Goal: Task Accomplishment & Management: Complete application form

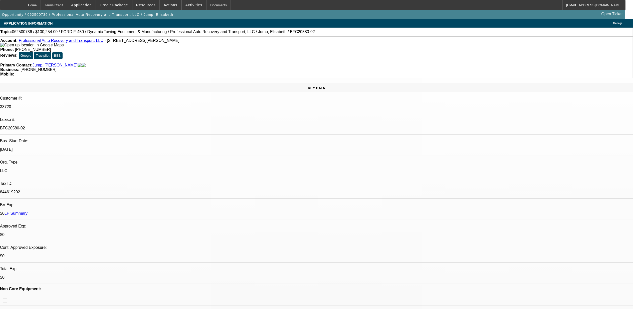
select select "0"
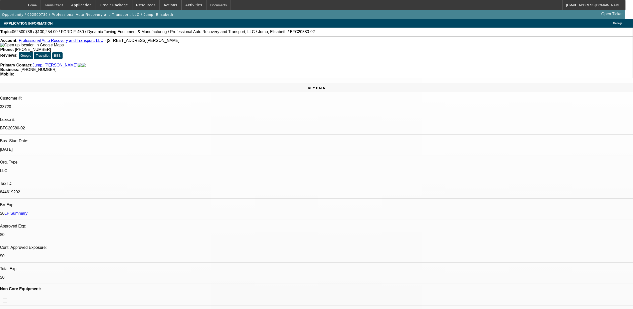
select select "0"
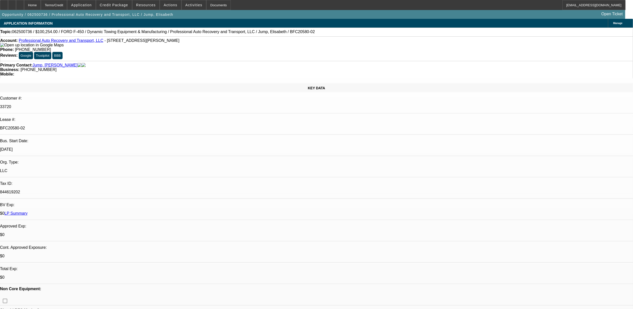
select select "0"
select select "1"
select select "6"
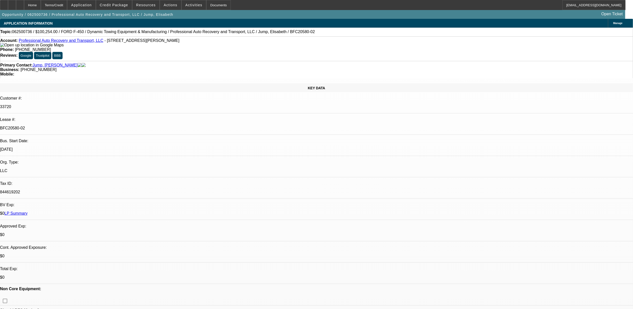
select select "1"
select select "6"
select select "1"
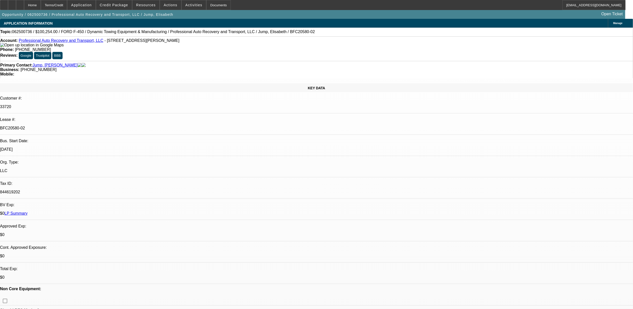
select select "6"
select select "1"
select select "6"
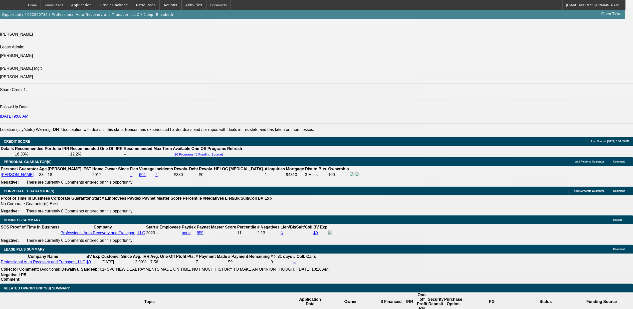
scroll to position [657, 0]
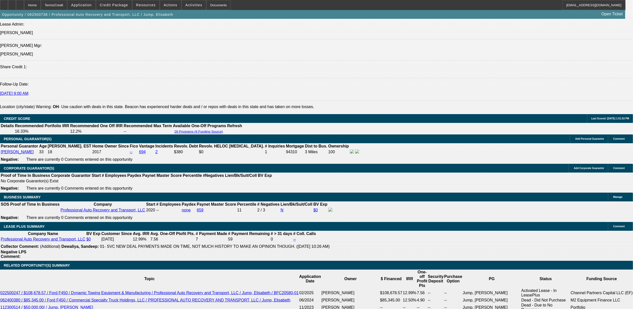
select select "0"
select select "6"
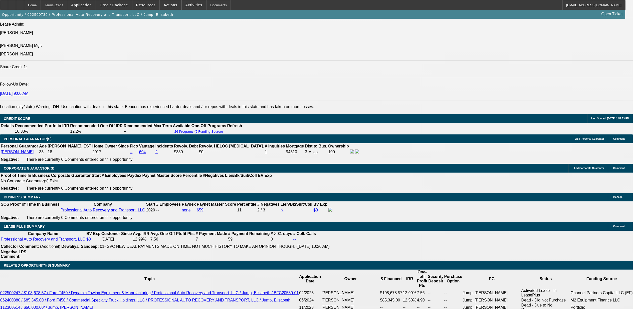
select select "0"
select select "6"
select select "0"
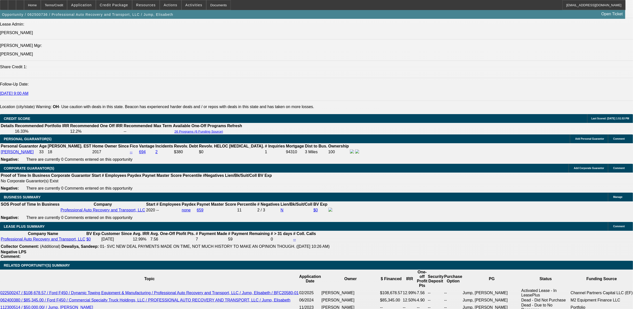
select select "0"
select select "6"
select select "0"
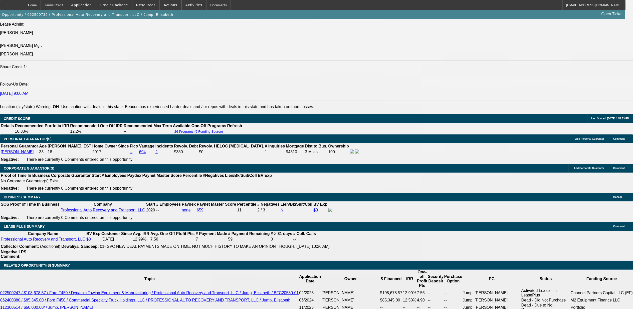
select select "0"
select select "6"
select select "0"
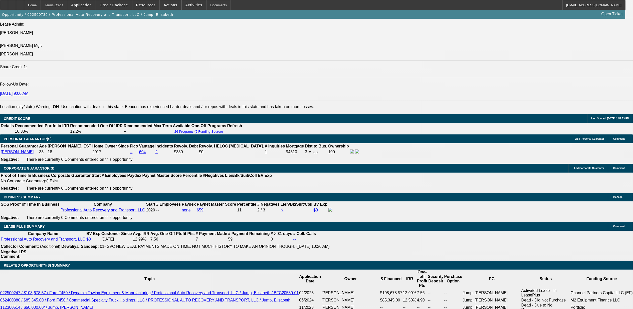
select select "0"
select select "6"
select select "0"
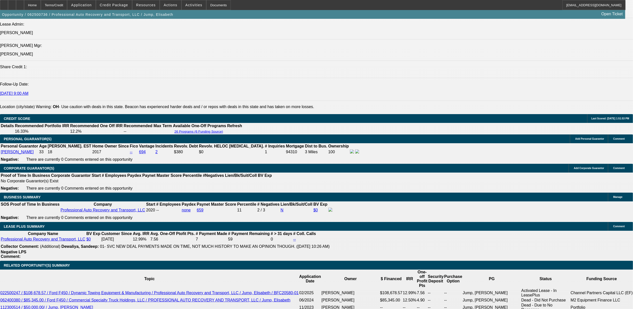
select select "6"
select select "0"
select select "6"
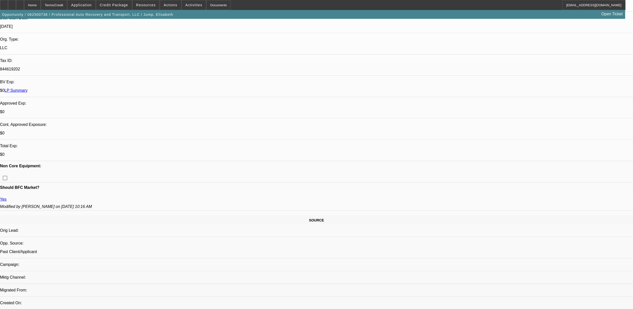
scroll to position [0, 0]
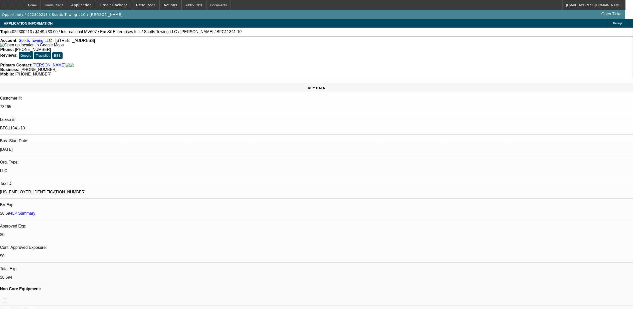
select select "0"
select select "0.1"
select select "0"
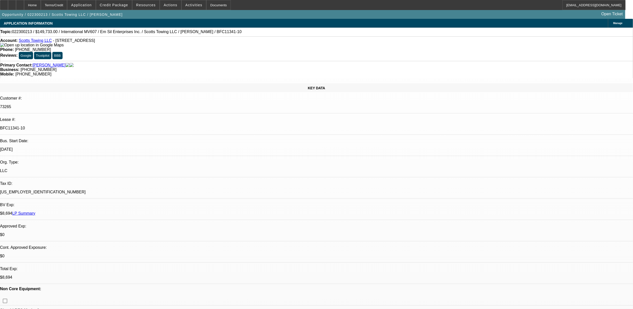
select select "0.1"
select select "0"
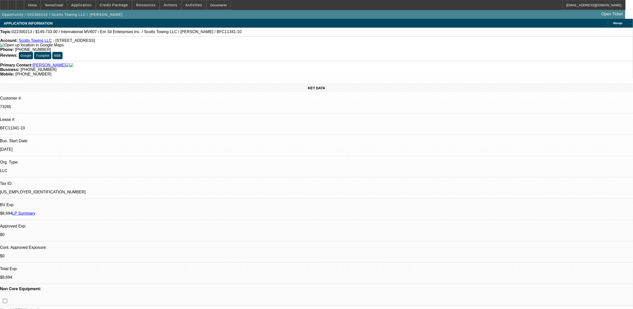
select select "0"
select select "1"
select select "2"
select select "4"
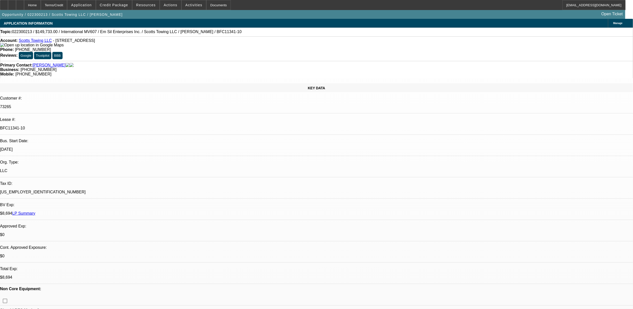
select select "1"
select select "2"
select select "4"
select select "1"
select select "2"
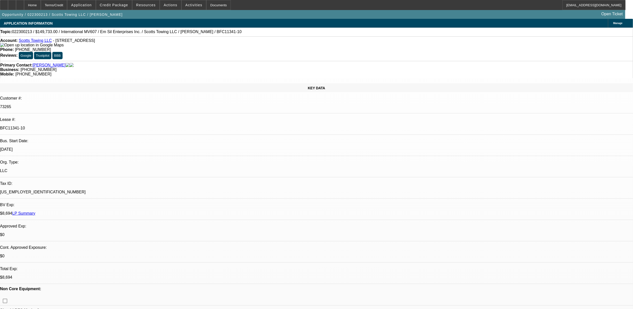
select select "6"
select select "1"
select select "2"
select select "6"
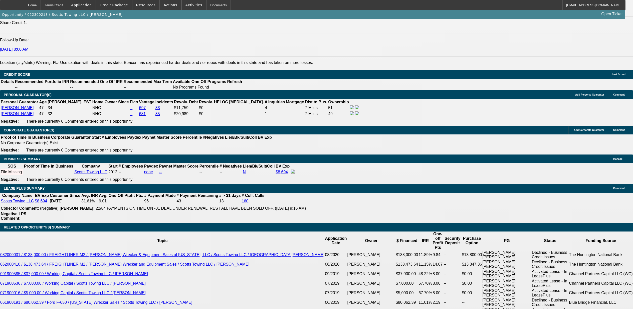
scroll to position [716, 0]
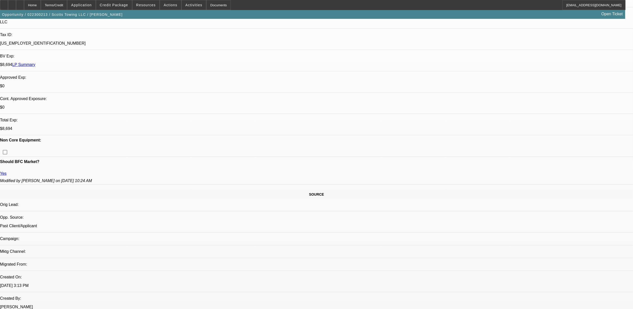
scroll to position [15, 0]
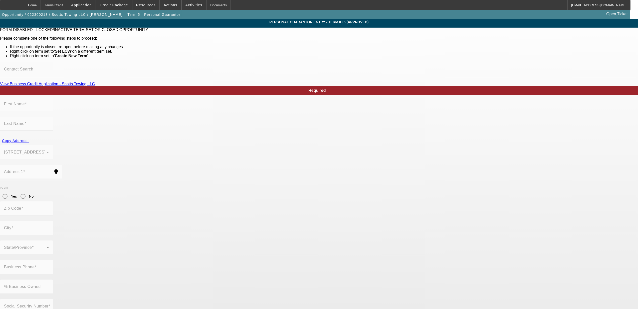
type input "Robert"
type input "Tuten"
type input "15505 State Road 64 E"
radio input "true"
type input "34212"
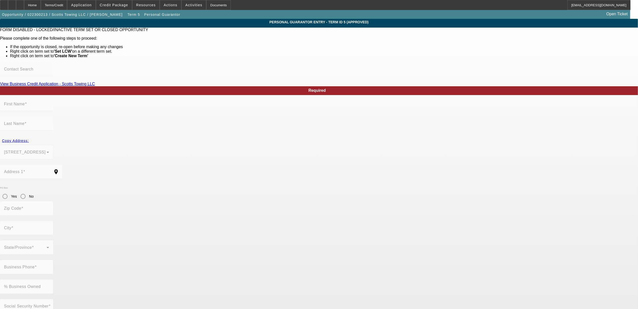
type input "Bradenton"
type input "(941) 270-7073"
type input "51"
type input "589-62-4662"
type input "scottstowing12@gmail.com"
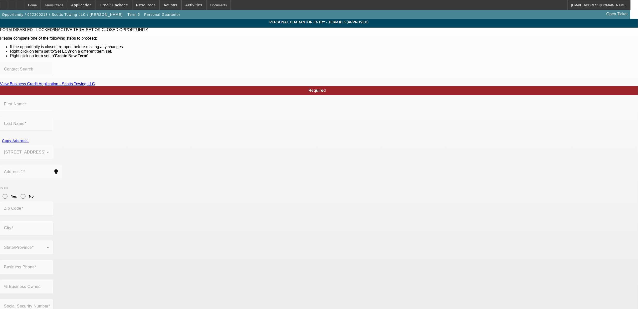
type input "(904) 237-5536"
type input "(904) 237-9854"
type input "$0.00"
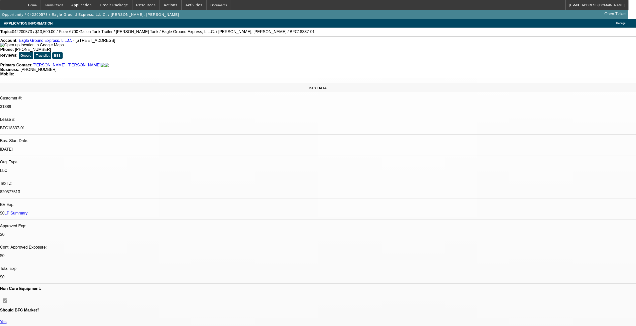
select select "0"
select select "6"
select select "0"
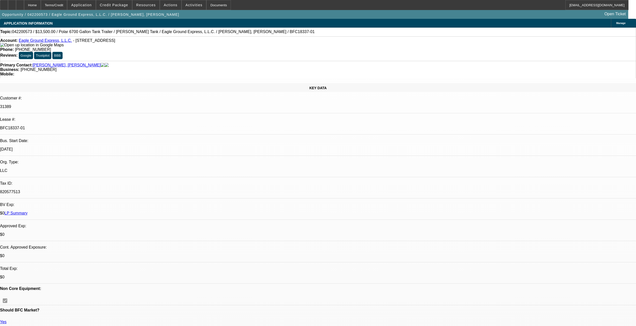
select select "0"
select select "6"
select select "0"
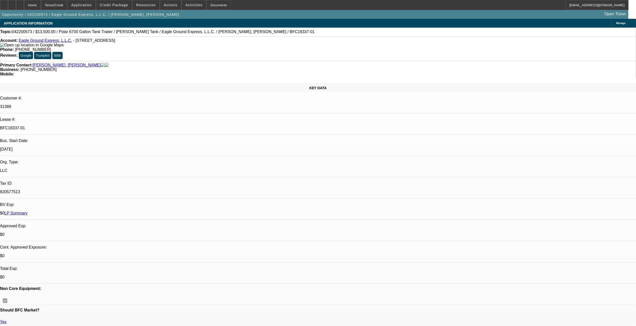
select select "0"
select select "6"
select select "0"
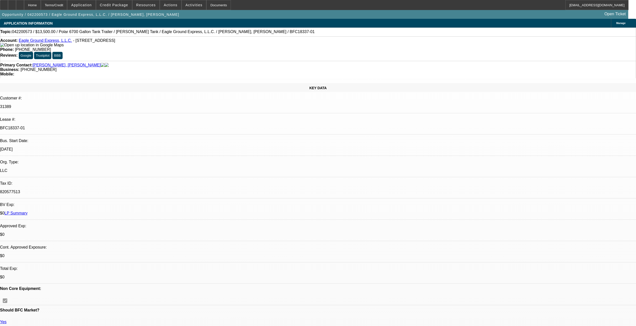
select select "6"
select select "0"
select select "6"
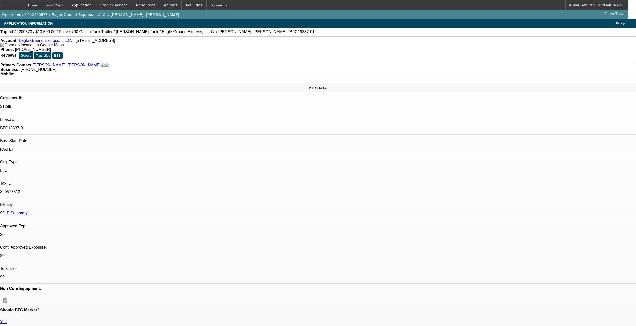
select select "0"
select select "6"
select select "0"
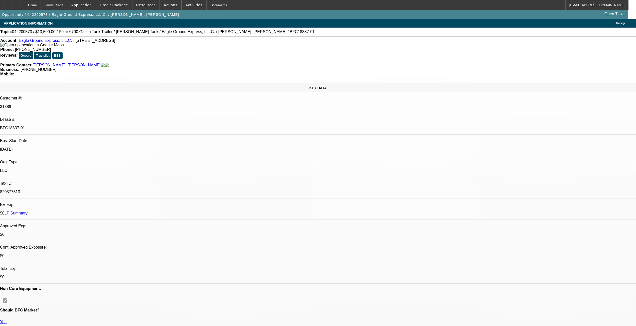
select select "0"
select select "6"
select select "0"
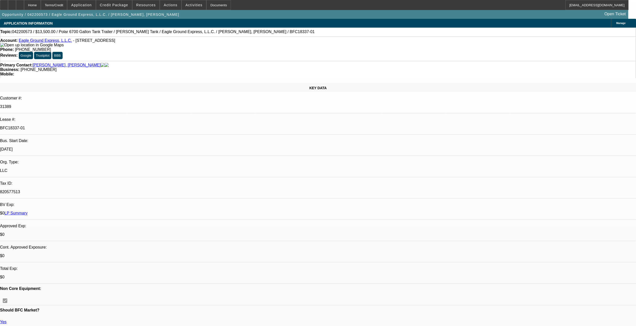
select select "0"
select select "6"
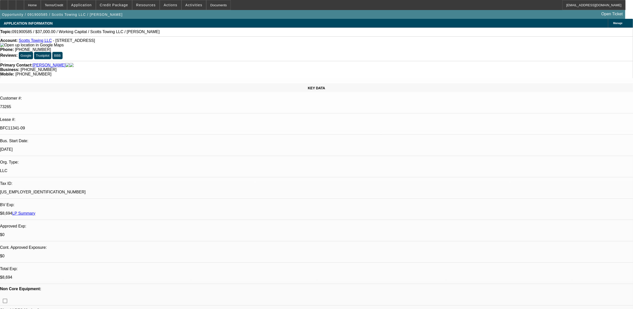
select select "0"
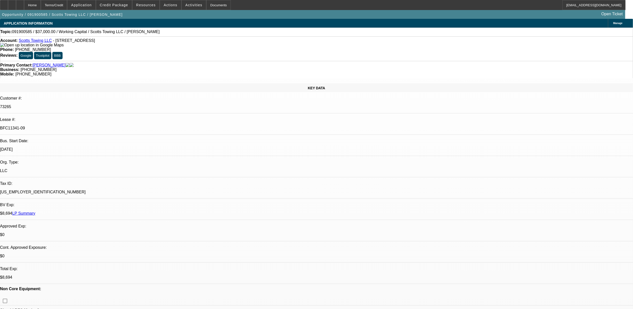
select select "0"
select select "1"
select select "2"
select select "6"
select select "1"
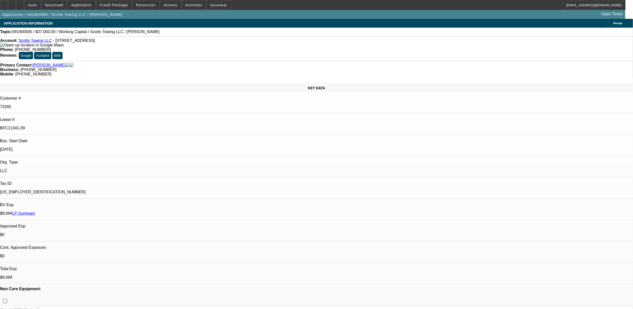
select select "2"
select select "6"
click at [33, 43] on link "Scotts Towing LLC" at bounding box center [35, 40] width 33 height 4
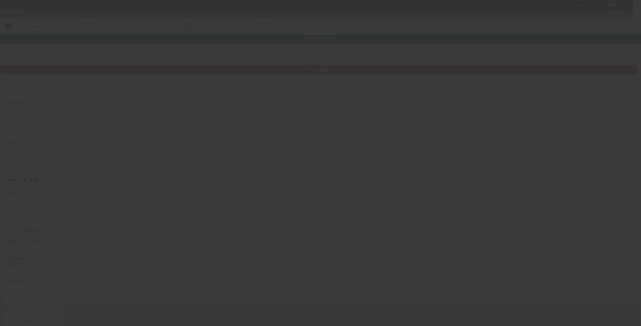
type input "Scotts Towing LLC"
type input "[STREET_ADDRESS]"
type input "34208"
type input "Bradenton"
type input "[PHONE_NUMBER]"
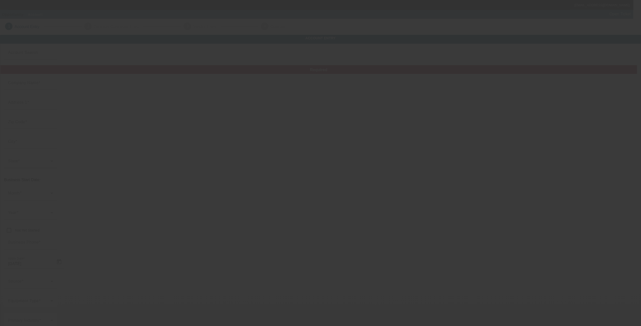
type input "[EMAIL_ADDRESS][DOMAIN_NAME]"
type input "Manatee"
type input "[PHONE_NUMBER]"
type input "[US_EMPLOYER_IDENTIFICATION_NUMBER]"
type input "Towing & Recovery"
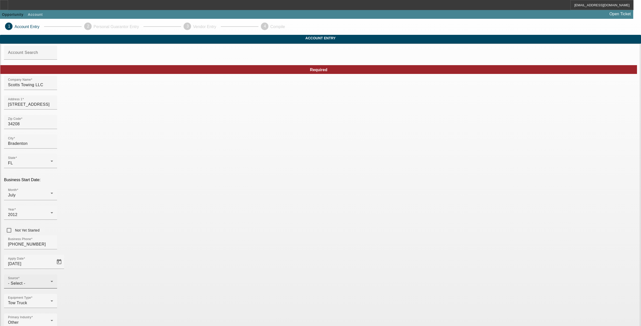
click at [51, 280] on div "- Select -" at bounding box center [29, 283] width 43 height 6
click at [284, 235] on span "Past Client/Applicant" at bounding box center [275, 236] width 40 height 6
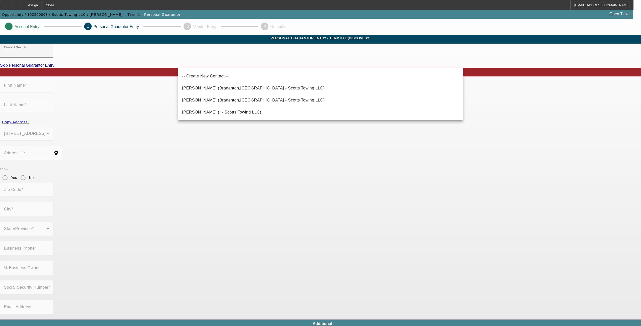
click at [211, 87] on span "[PERSON_NAME] (Bradenton,[GEOGRAPHIC_DATA] - Scotts Towing LLC)" at bounding box center [253, 88] width 142 height 4
type input "[PERSON_NAME] (Bradenton,[GEOGRAPHIC_DATA] - Scotts Towing LLC)"
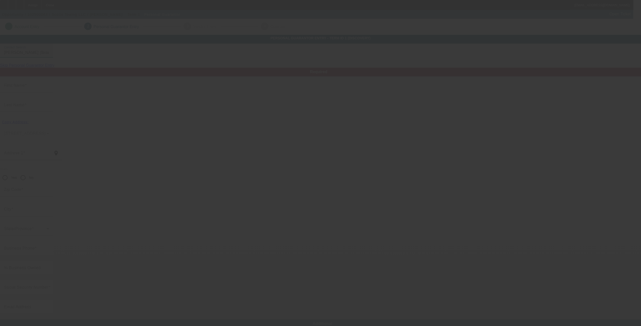
type input "[PERSON_NAME]"
type input "[STREET_ADDRESS]"
radio input "true"
type input "34212"
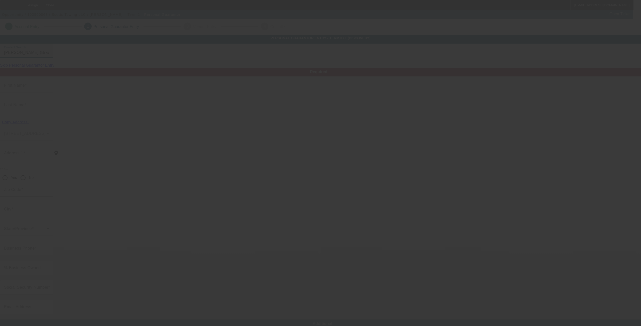
type input "Bradenton"
type input "[PHONE_NUMBER]"
type input "51"
type input "589-62-4662"
type input "[EMAIL_ADDRESS][DOMAIN_NAME]"
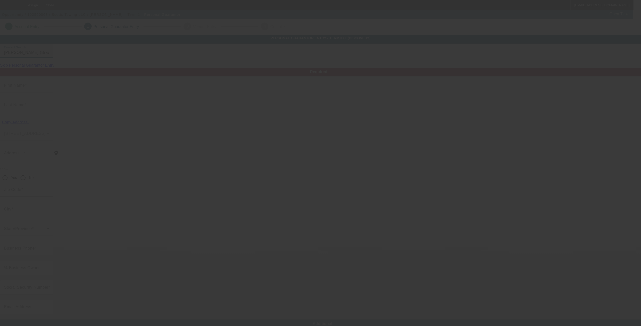
type input "[PHONE_NUMBER]"
type input "$0.00"
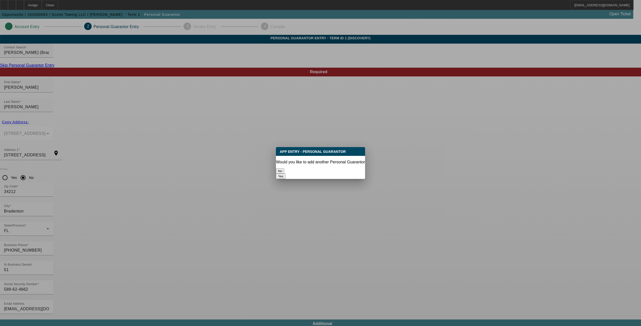
click at [284, 168] on button "No" at bounding box center [280, 170] width 8 height 5
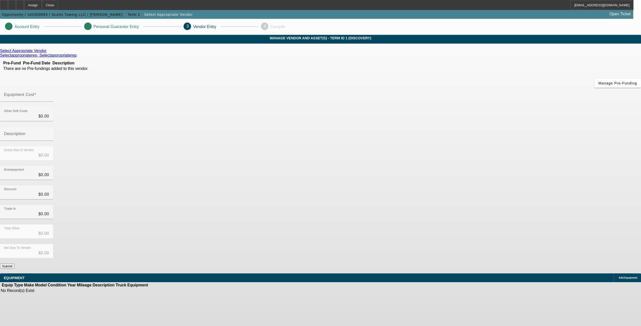
click at [48, 53] on icon at bounding box center [48, 51] width 0 height 4
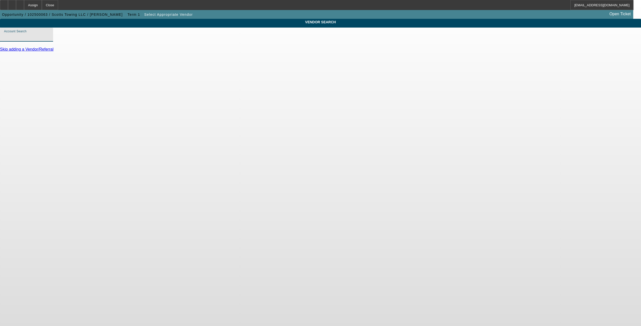
click at [49, 40] on input "Account Search" at bounding box center [26, 37] width 45 height 6
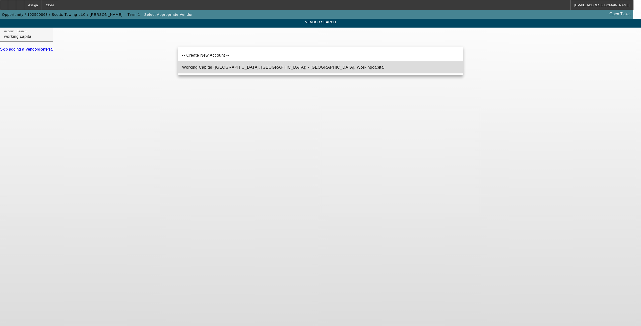
click at [243, 65] on span "Working Capital ([GEOGRAPHIC_DATA], [GEOGRAPHIC_DATA]) - [GEOGRAPHIC_DATA], Wor…" at bounding box center [283, 67] width 203 height 4
type input "Working Capital ([GEOGRAPHIC_DATA], [GEOGRAPHIC_DATA]) - [GEOGRAPHIC_DATA], Wor…"
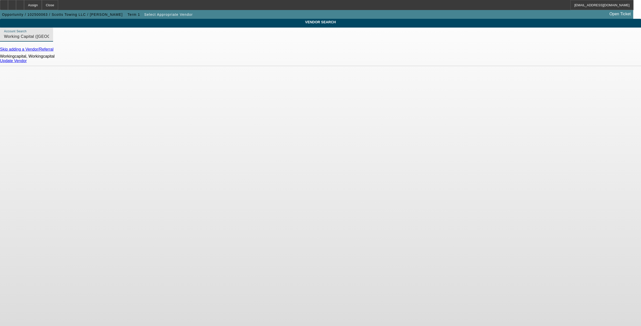
click at [27, 63] on link "Update Vendor" at bounding box center [13, 61] width 27 height 4
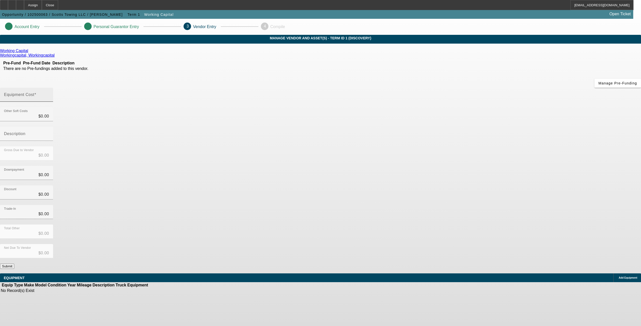
click at [34, 92] on mat-label "Equipment Cost" at bounding box center [19, 94] width 30 height 4
click at [49, 94] on input "Equipment Cost" at bounding box center [26, 97] width 45 height 6
type input "3"
type input "$3.00"
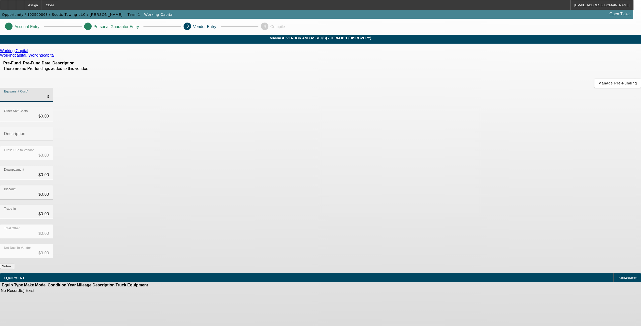
type input "30"
type input "$30.00"
type input "300"
type input "$300.00"
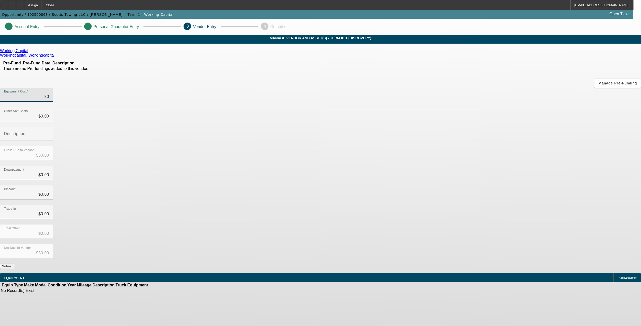
type input "$300.00"
type input "3000"
type input "$3,000.00"
type input "30000"
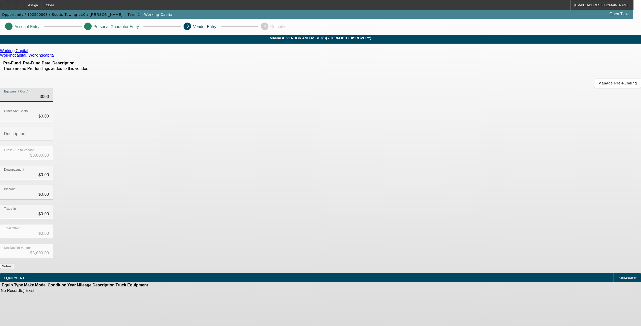
type input "$30,000.00"
click at [429, 185] on div "Discount $0.00" at bounding box center [320, 195] width 641 height 20
click at [14, 263] on button "Submit" at bounding box center [7, 265] width 14 height 5
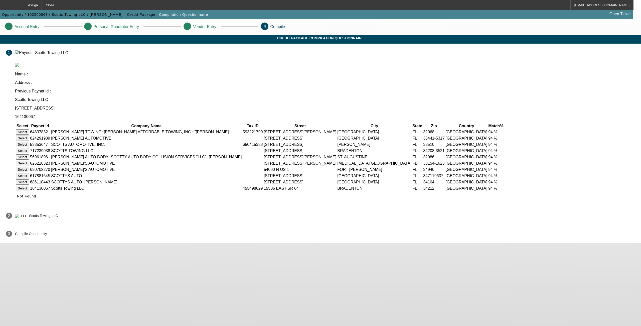
click at [29, 148] on button "Select" at bounding box center [22, 150] width 13 height 5
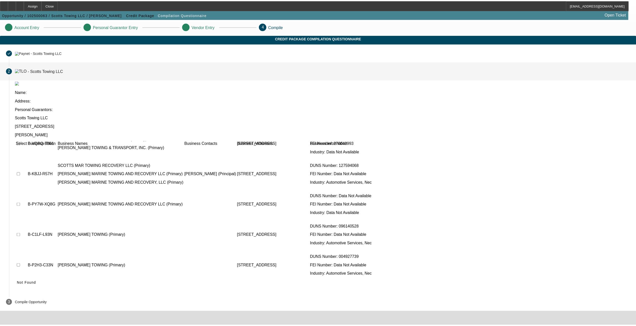
scroll to position [267, 0]
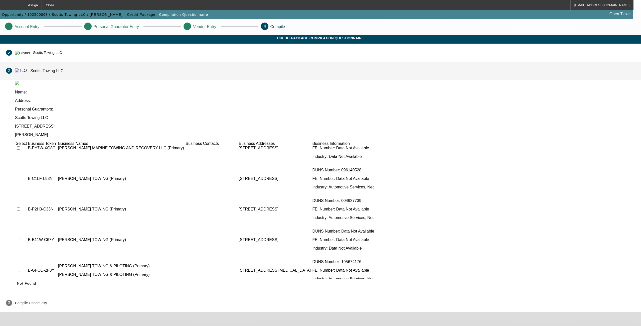
click at [17, 281] on icon at bounding box center [17, 283] width 0 height 4
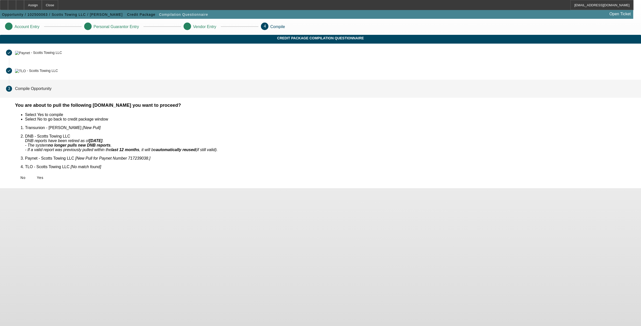
drag, startPoint x: 211, startPoint y: 173, endPoint x: 213, endPoint y: 169, distance: 4.0
click at [48, 173] on button "Yes" at bounding box center [40, 177] width 16 height 9
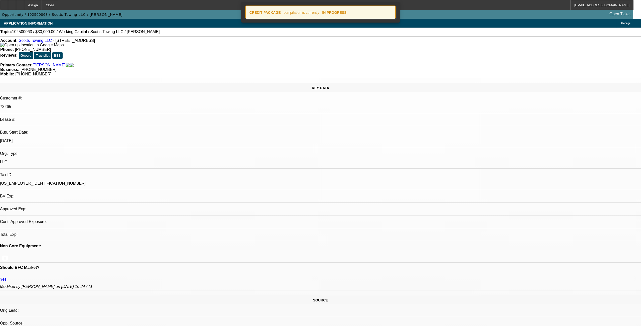
select select "0"
select select "2"
select select "0.1"
select select "4"
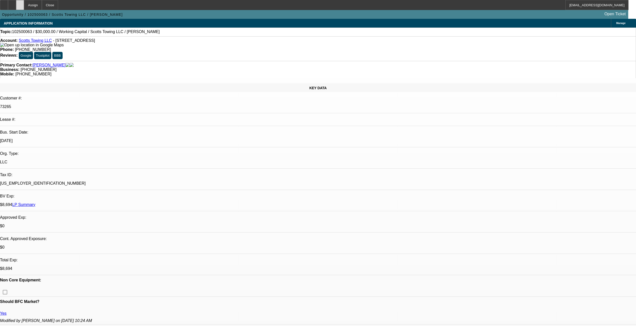
drag, startPoint x: 30, startPoint y: 2, endPoint x: 32, endPoint y: 5, distance: 4.1
click at [24, 2] on div at bounding box center [20, 5] width 8 height 10
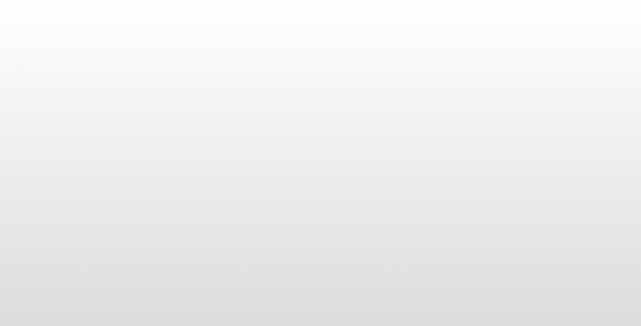
click at [100, 65] on body at bounding box center [320, 163] width 641 height 326
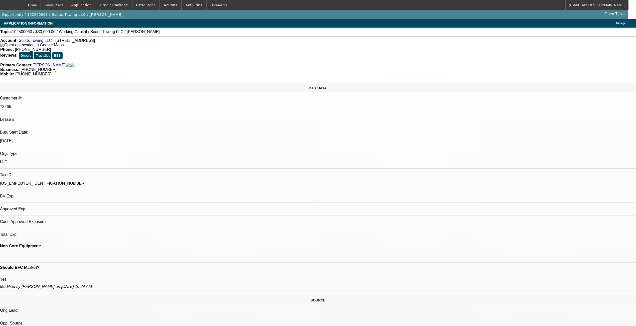
select select "0"
select select "2"
select select "0.1"
select select "4"
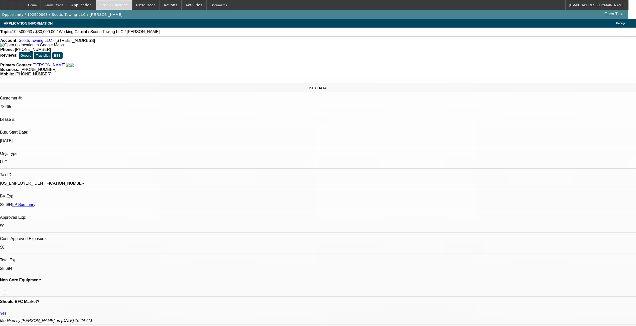
click at [123, 5] on span "Credit Package" at bounding box center [114, 5] width 28 height 4
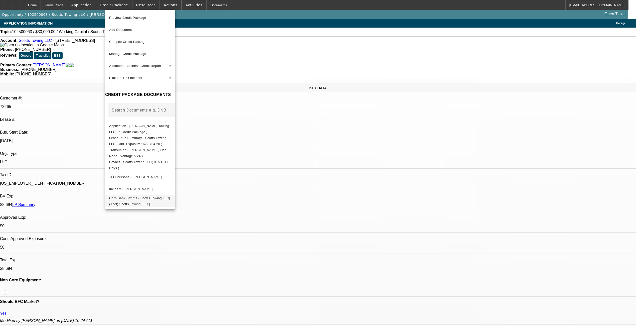
click at [148, 198] on span "Corp Bank Stmnts - Scotts Towing LLC( (Acct) Scotts Towing LLC )" at bounding box center [139, 201] width 61 height 10
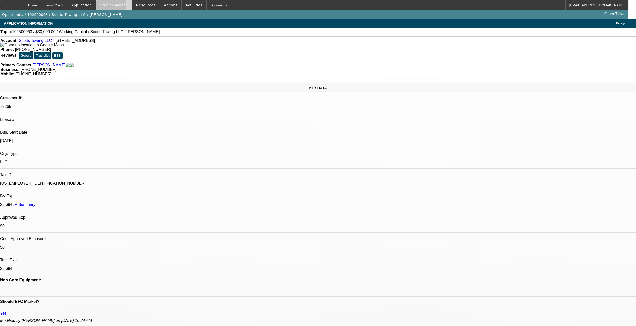
click at [112, 5] on span "Credit Package" at bounding box center [114, 5] width 28 height 4
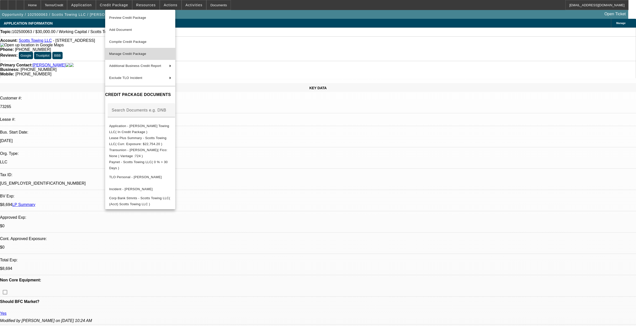
click at [123, 52] on span "Manage Credit Package" at bounding box center [127, 54] width 37 height 4
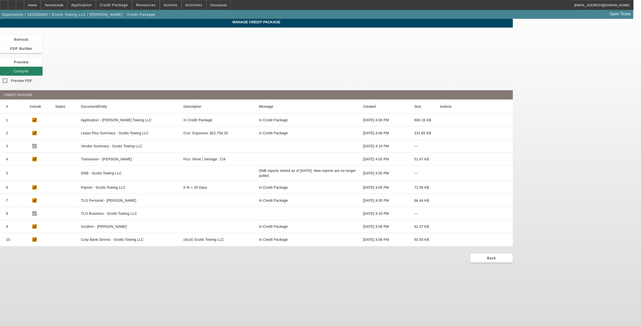
click at [440, 239] on icon at bounding box center [440, 239] width 0 height 0
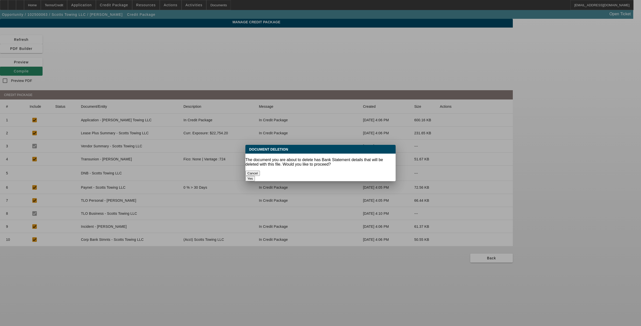
click at [255, 176] on button "Yes" at bounding box center [250, 178] width 10 height 5
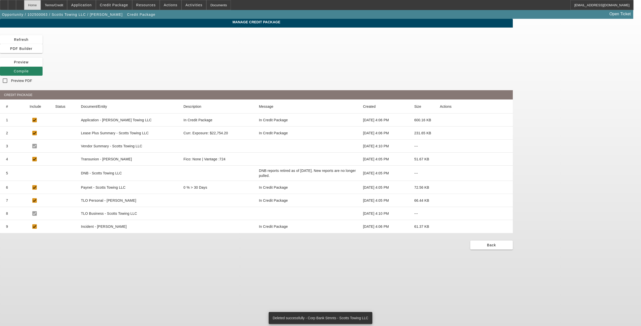
click at [41, 3] on div "Home" at bounding box center [32, 5] width 17 height 10
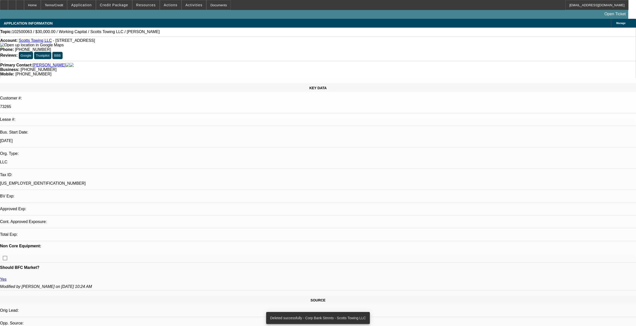
select select "0"
select select "2"
select select "0.1"
select select "4"
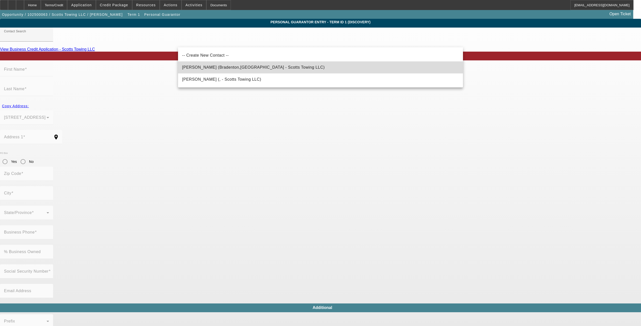
click at [217, 69] on span "Tuten, Cynthia (Bradenton,FL - Scotts Towing LLC)" at bounding box center [253, 67] width 142 height 4
type input "Tuten, Cynthia (Bradenton,FL - Scotts Towing LLC)"
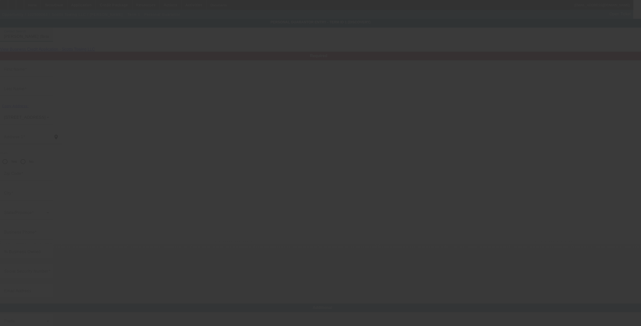
type input "Cynthia"
type input "Tuten"
type input "15505 State Road 64 E"
radio input "true"
type input "34212"
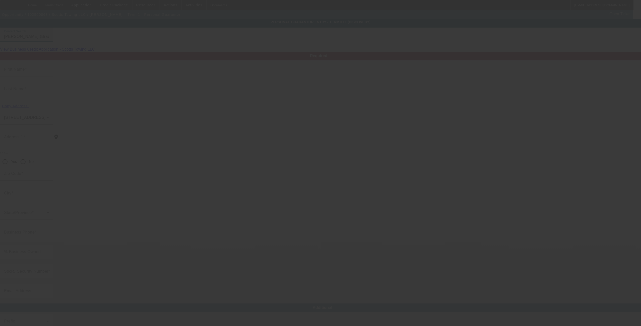
type input "Bradenton"
type input "(941) 270-7073"
type input "49"
type input "592-52-5789"
type input "scottstowing12@gmail.com"
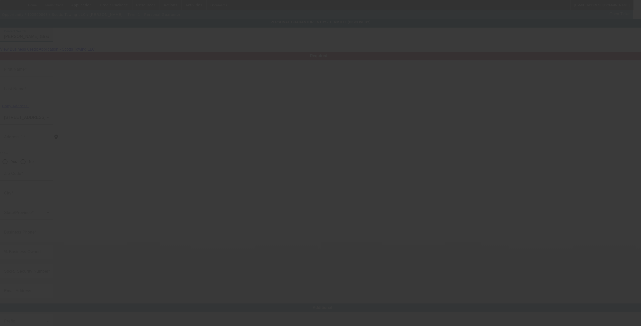
type input "(904) 237-5536"
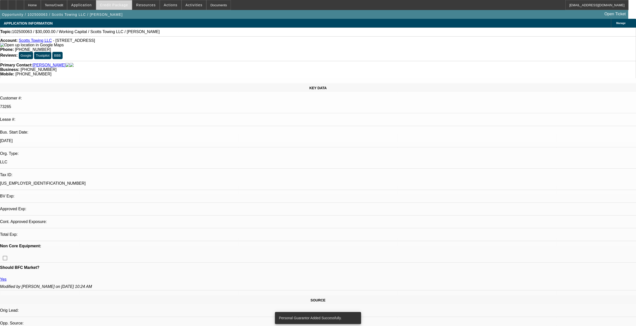
select select "0"
select select "2"
select select "0.1"
select select "4"
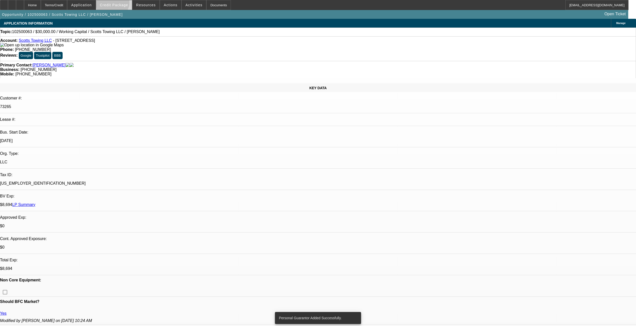
click at [121, 4] on span "Credit Package" at bounding box center [114, 5] width 28 height 4
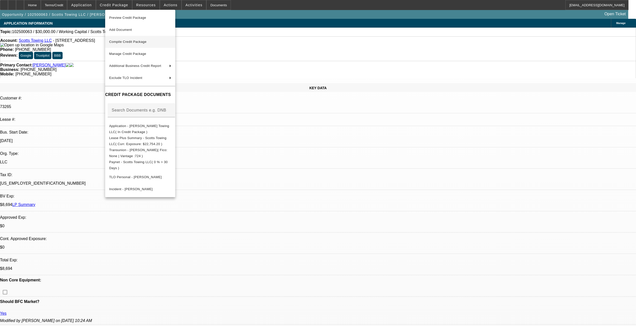
click at [129, 40] on span "Compile Credit Package" at bounding box center [127, 42] width 37 height 4
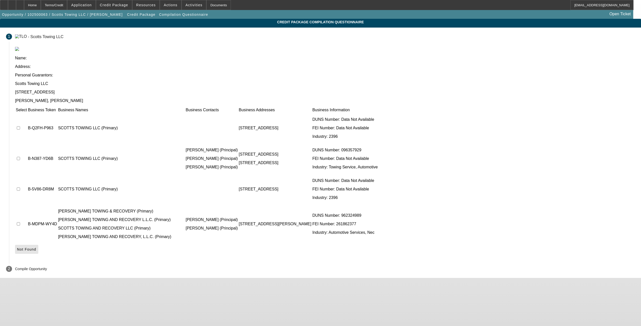
click at [17, 247] on icon at bounding box center [17, 249] width 0 height 4
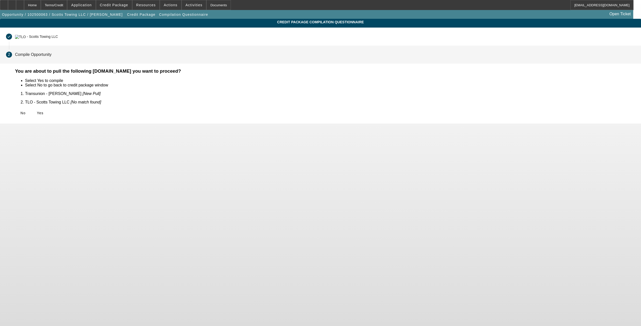
click at [44, 111] on span "Yes" at bounding box center [40, 113] width 7 height 4
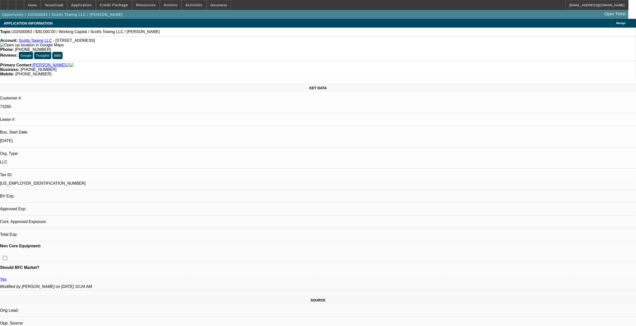
select select "0"
select select "2"
select select "0.1"
select select "4"
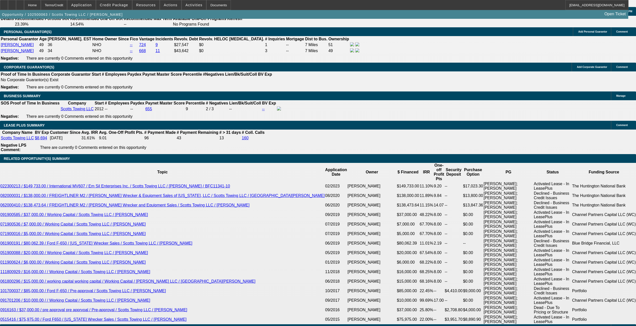
scroll to position [768, 0]
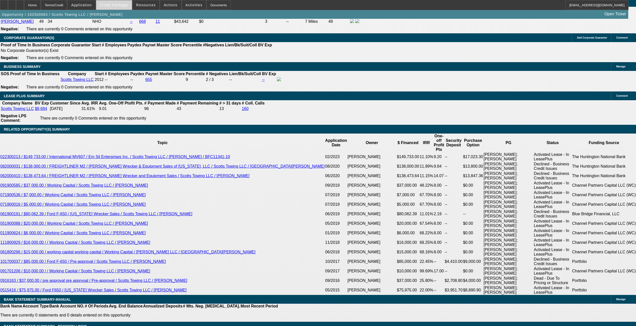
click at [108, 4] on button "Credit Package" at bounding box center [114, 5] width 36 height 10
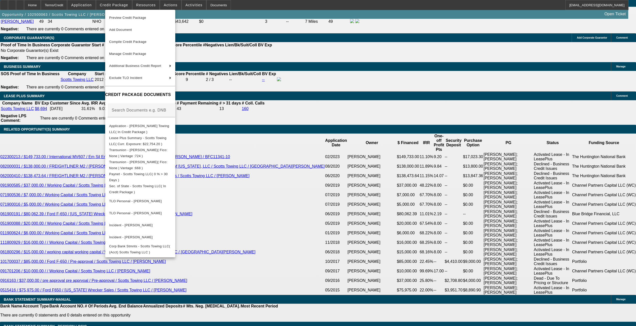
click at [264, 180] on div at bounding box center [318, 163] width 636 height 326
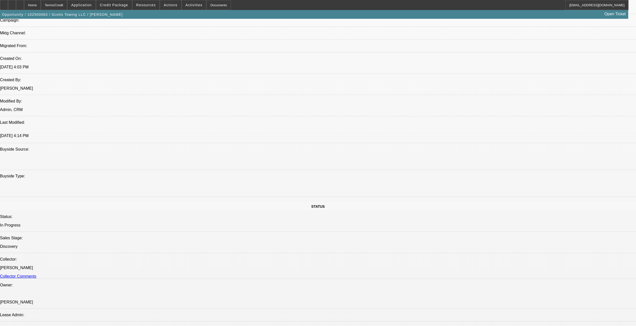
scroll to position [301, 0]
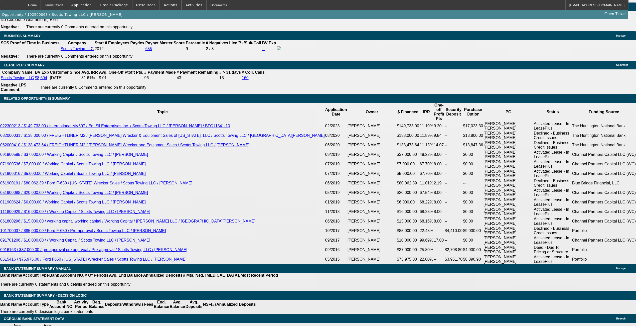
scroll to position [801, 0]
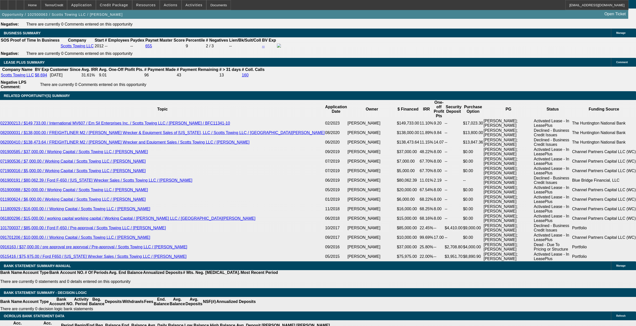
type input "$0.00"
type input "12"
type input "1"
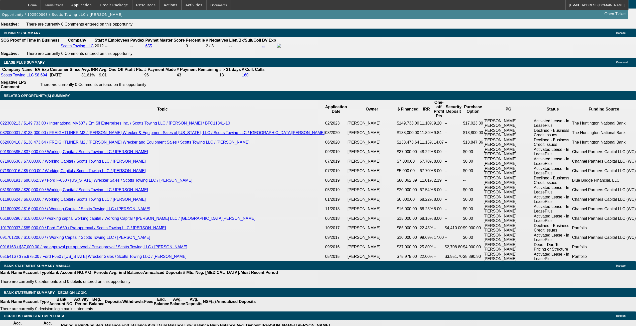
type input "$5,027.12"
type input "$2,513.56"
type input "19."
type input "$5,529.40"
type input "$2,764.70"
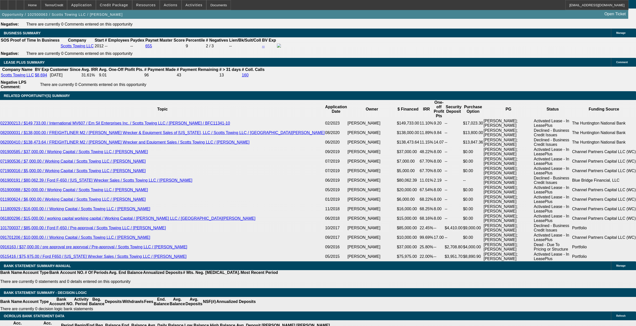
type input "19.9"
type input "$5,555.20"
type input "$2,777.60"
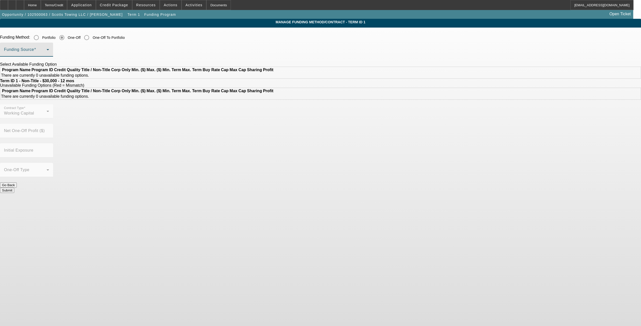
click at [47, 51] on span at bounding box center [25, 52] width 43 height 6
click at [210, 78] on span "Channel Partners Capital LLC (WC)" at bounding box center [216, 77] width 68 height 6
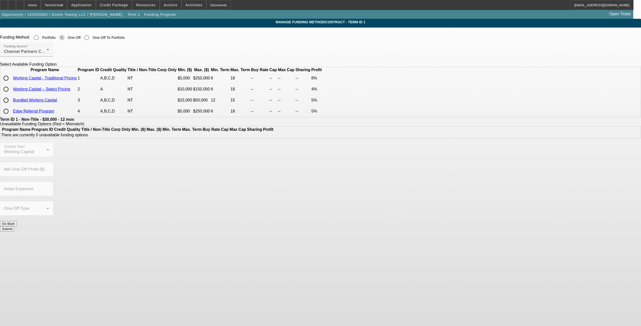
click at [11, 83] on input "radio" at bounding box center [6, 78] width 10 height 10
radio input "true"
click at [14, 246] on button "Submit" at bounding box center [7, 248] width 14 height 5
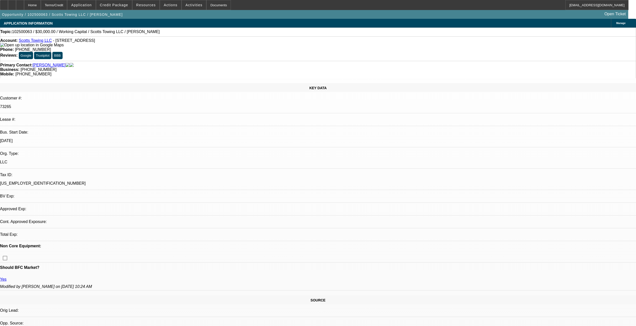
select select "0"
select select "2"
select select "0.1"
select select "4"
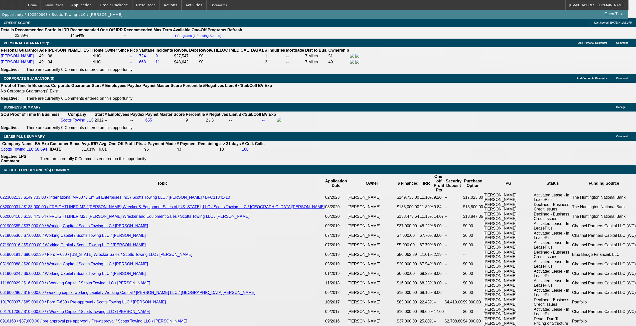
scroll to position [835, 0]
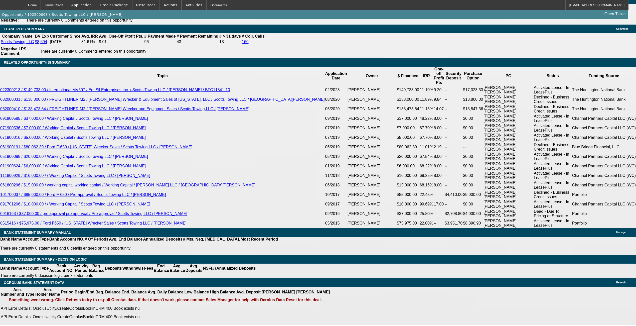
select select "0"
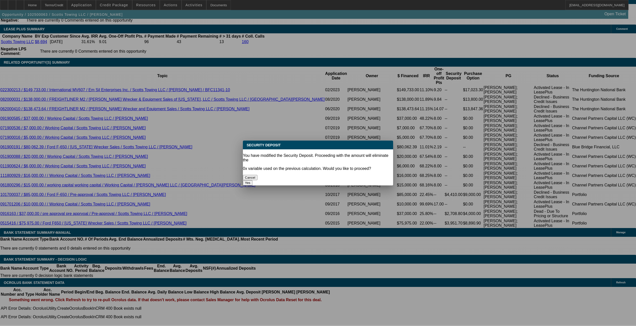
click at [252, 180] on button "Yes" at bounding box center [248, 182] width 10 height 5
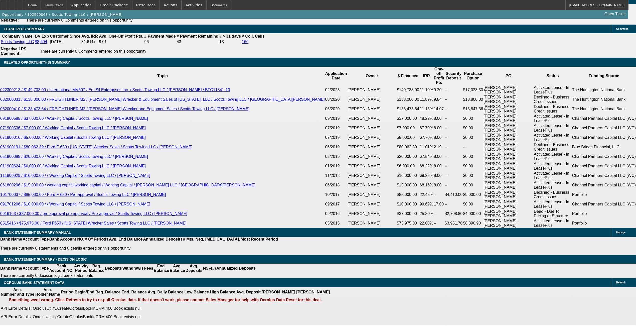
type input "$0.00"
type input "UNKNOWN"
select select "0"
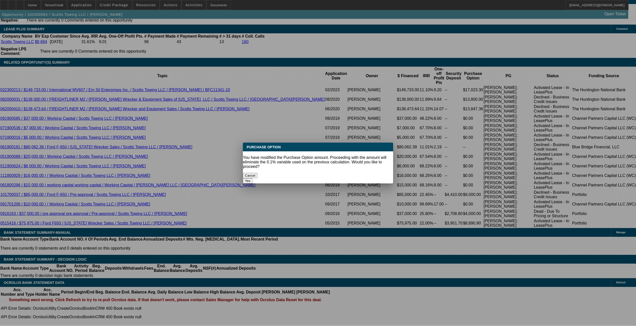
click at [252, 178] on button "Yes" at bounding box center [248, 180] width 10 height 5
type input "$0.00"
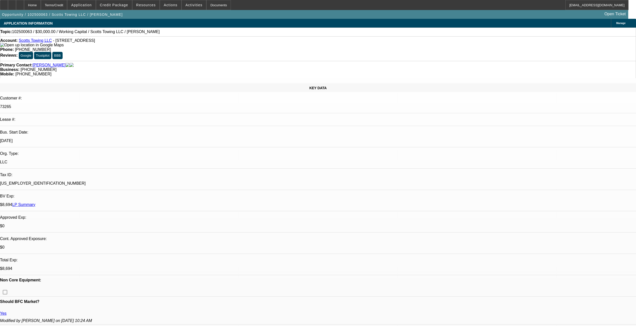
scroll to position [835, 0]
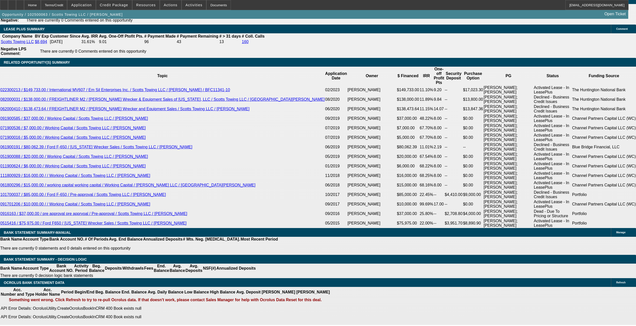
select select "6"
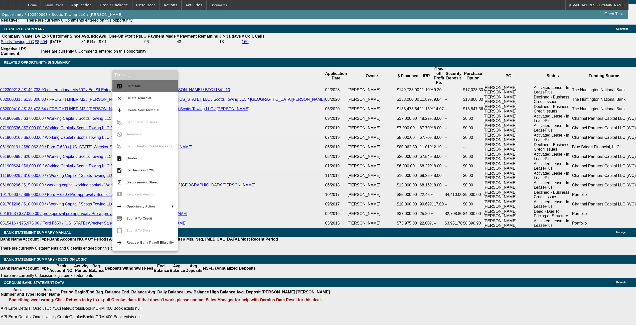
click at [164, 86] on span "Calculate" at bounding box center [149, 86] width 47 height 6
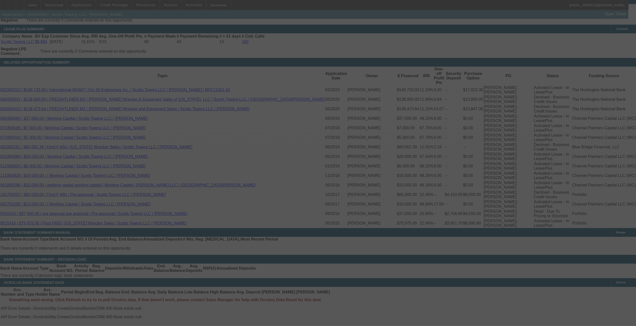
select select "0"
select select "2"
select select "0"
select select "6"
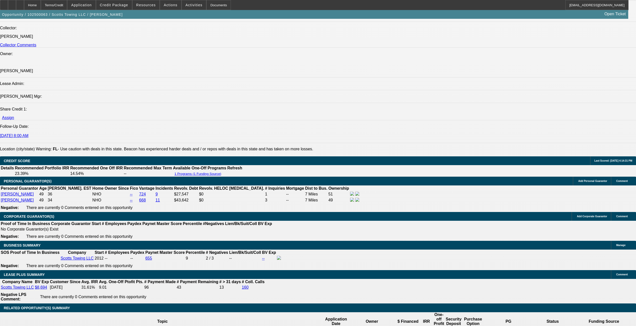
scroll to position [601, 0]
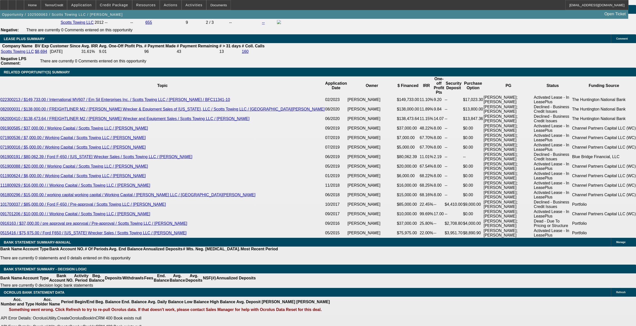
scroll to position [835, 0]
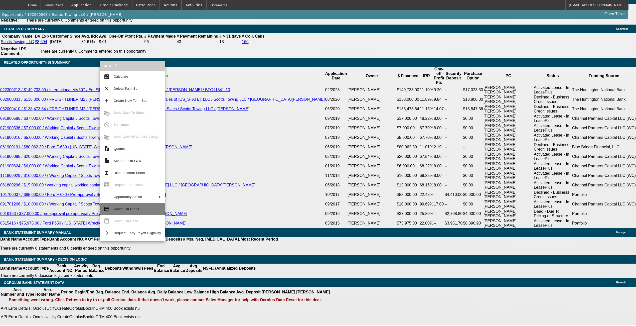
click at [119, 211] on span "Submit To Credit" at bounding box center [137, 209] width 47 height 6
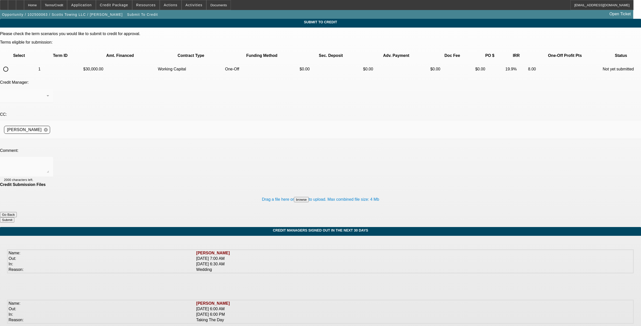
click at [11, 64] on input "radio" at bounding box center [6, 69] width 10 height 10
radio input "true"
click at [49, 161] on textarea at bounding box center [26, 167] width 45 height 12
type textarea "Please send to CP for working capital."
click at [14, 217] on button "Submit" at bounding box center [7, 219] width 14 height 5
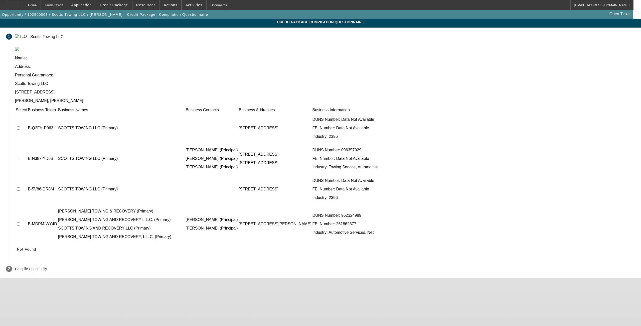
click at [17, 247] on icon at bounding box center [17, 249] width 0 height 4
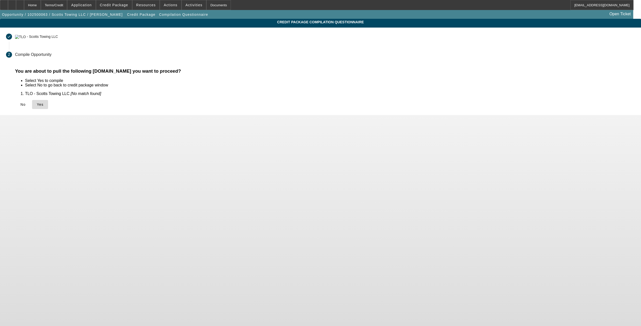
click at [44, 105] on span "Yes" at bounding box center [40, 104] width 7 height 4
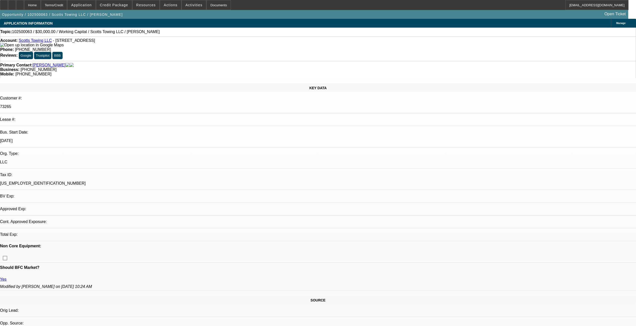
select select "0"
select select "2"
select select "0"
select select "6"
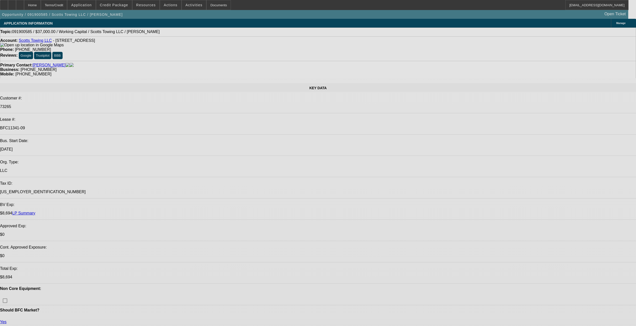
select select "0"
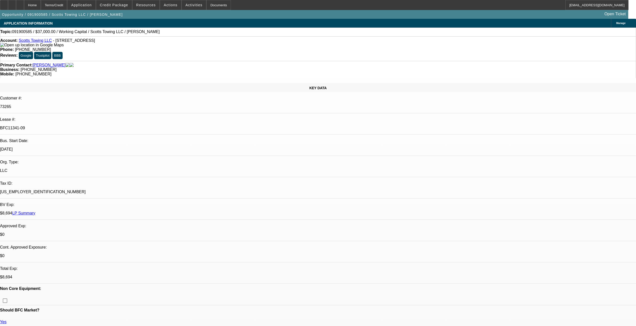
select select "0"
select select "1"
select select "2"
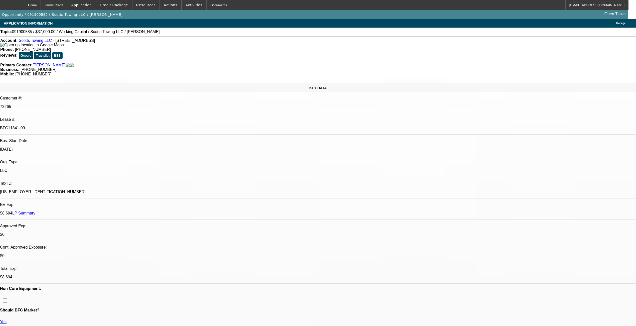
select select "6"
select select "1"
select select "2"
select select "6"
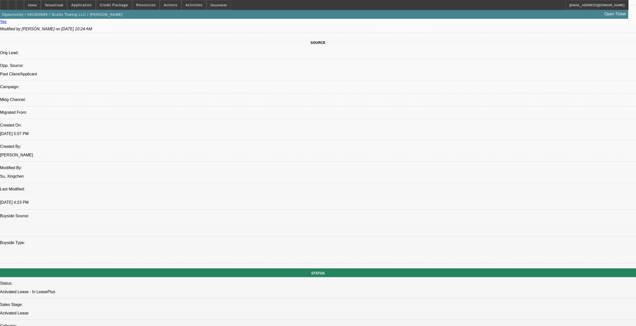
scroll to position [234, 0]
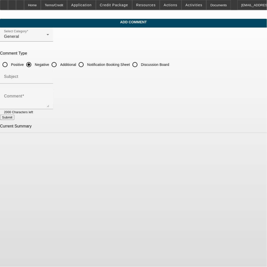
click at [59, 66] on input "Additional" at bounding box center [54, 65] width 10 height 10
radio input "true"
click at [49, 93] on div "Comment" at bounding box center [26, 99] width 45 height 20
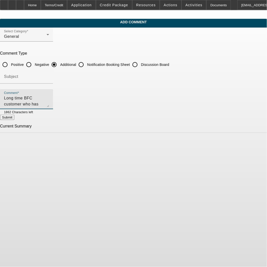
type textarea "Long time BFC customer who has done multiple working capital loans with Channel…"
click at [14, 120] on button "Submit" at bounding box center [7, 117] width 14 height 5
radio input "true"
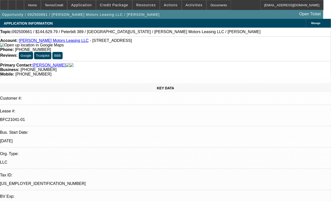
select select "0"
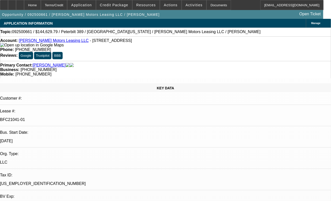
select select "0"
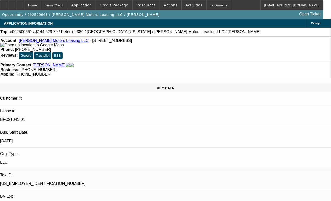
select select "0"
select select "1"
select select "2"
select select "6"
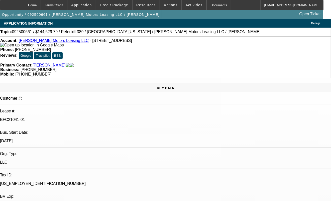
select select "1"
select select "6"
select select "1"
select select "2"
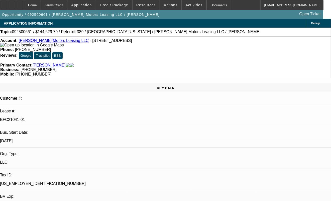
select select "6"
select select "1"
select select "6"
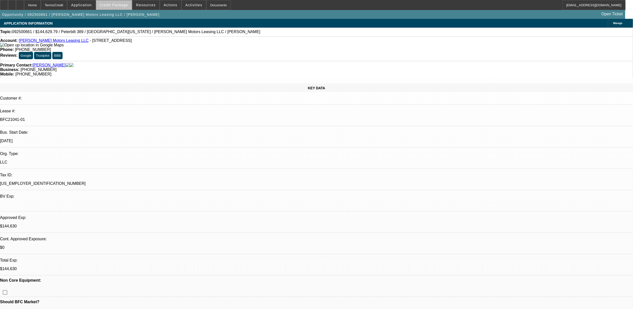
click at [128, 5] on span "Credit Package" at bounding box center [114, 5] width 28 height 4
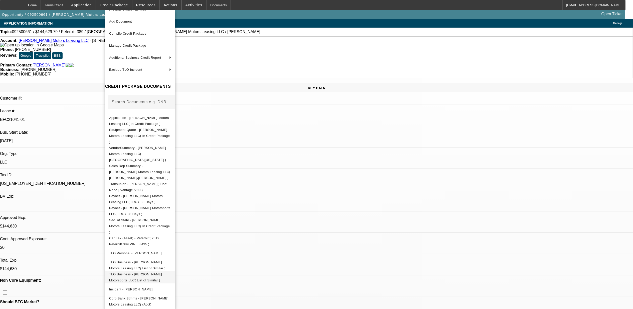
scroll to position [9, 0]
click at [137, 216] on button "Sec. of State - [PERSON_NAME] Motors Leasing LLC( In Credit Package )" at bounding box center [140, 225] width 70 height 18
